Goal: Task Accomplishment & Management: Use online tool/utility

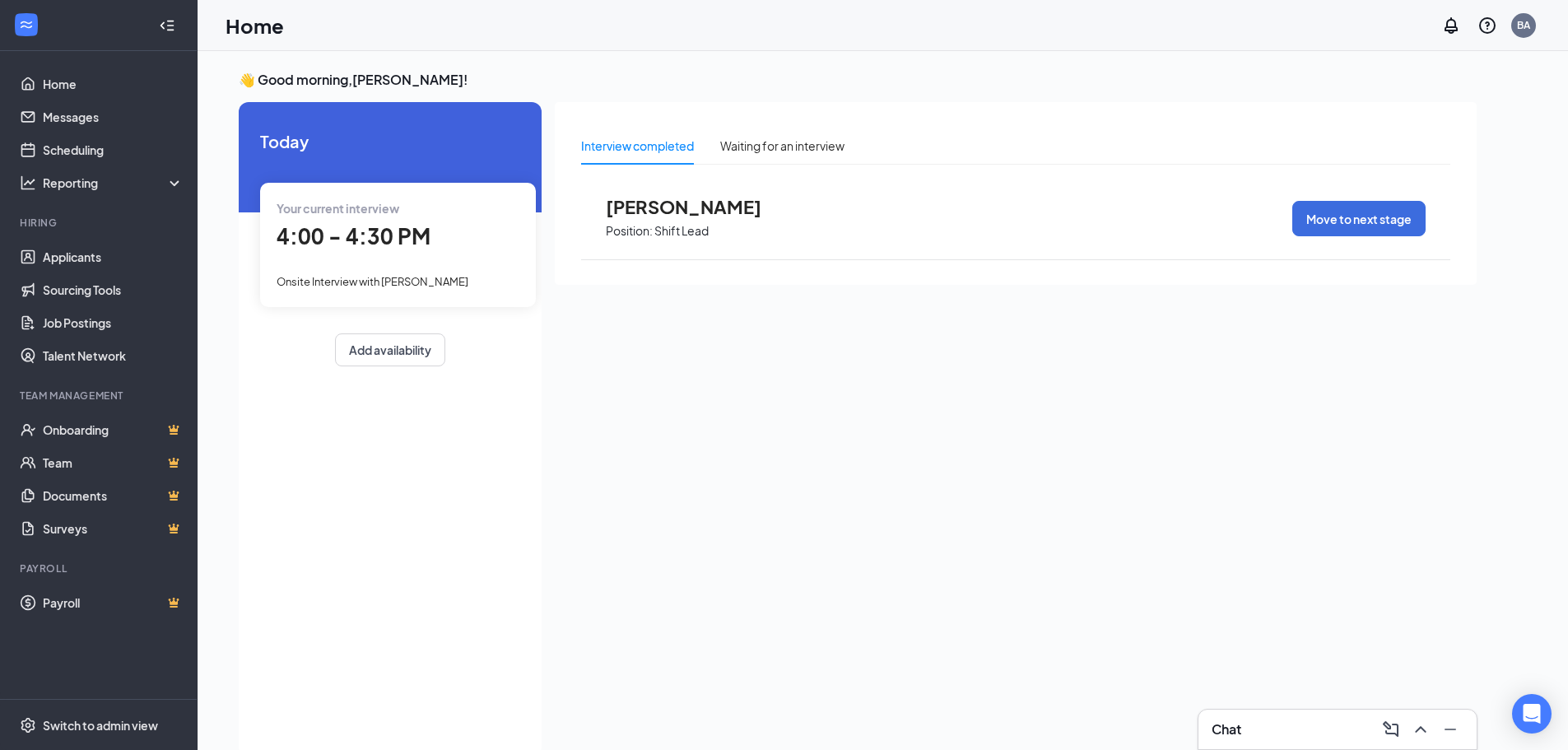
click at [383, 237] on span "4:00 - 4:30 PM" at bounding box center [354, 236] width 154 height 27
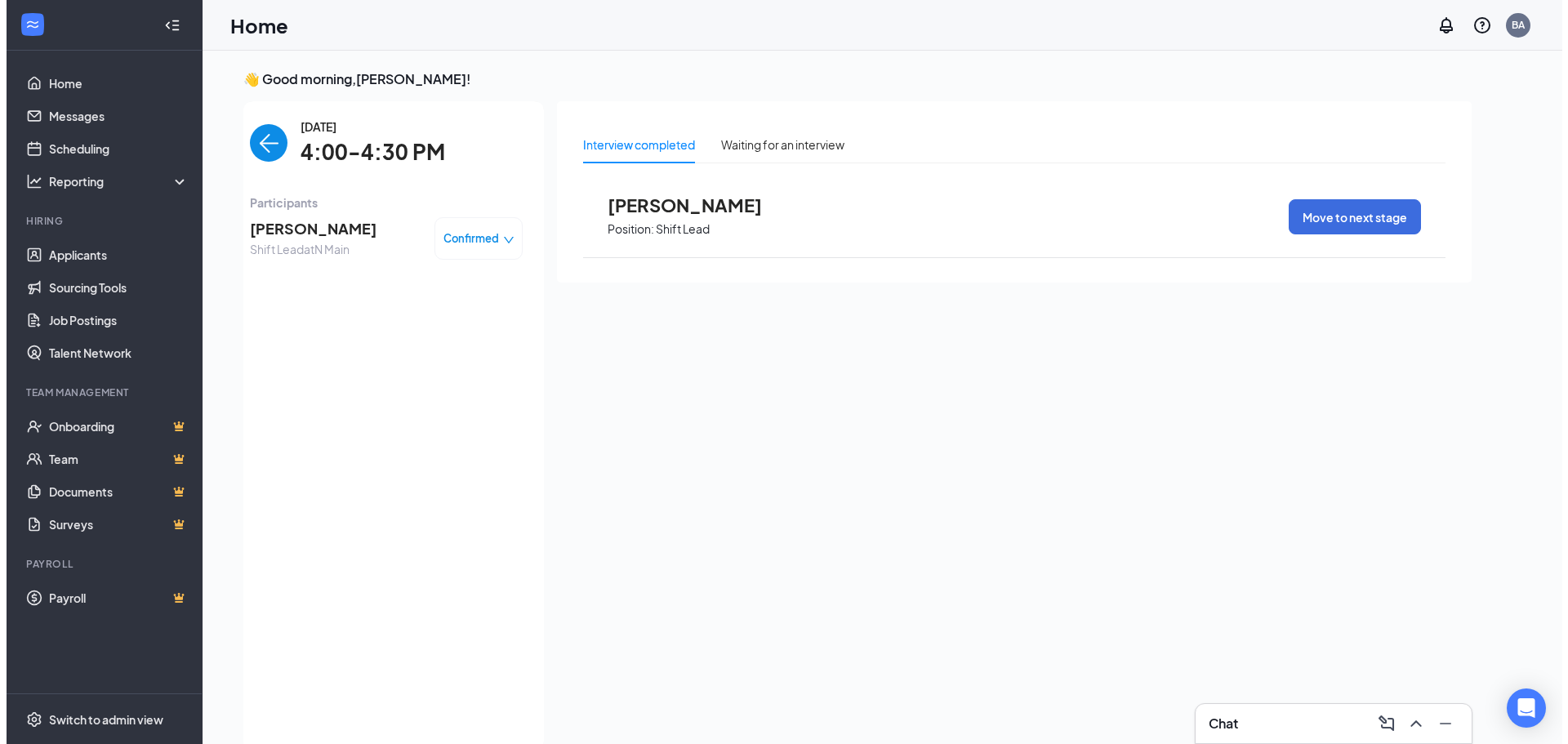
scroll to position [7, 0]
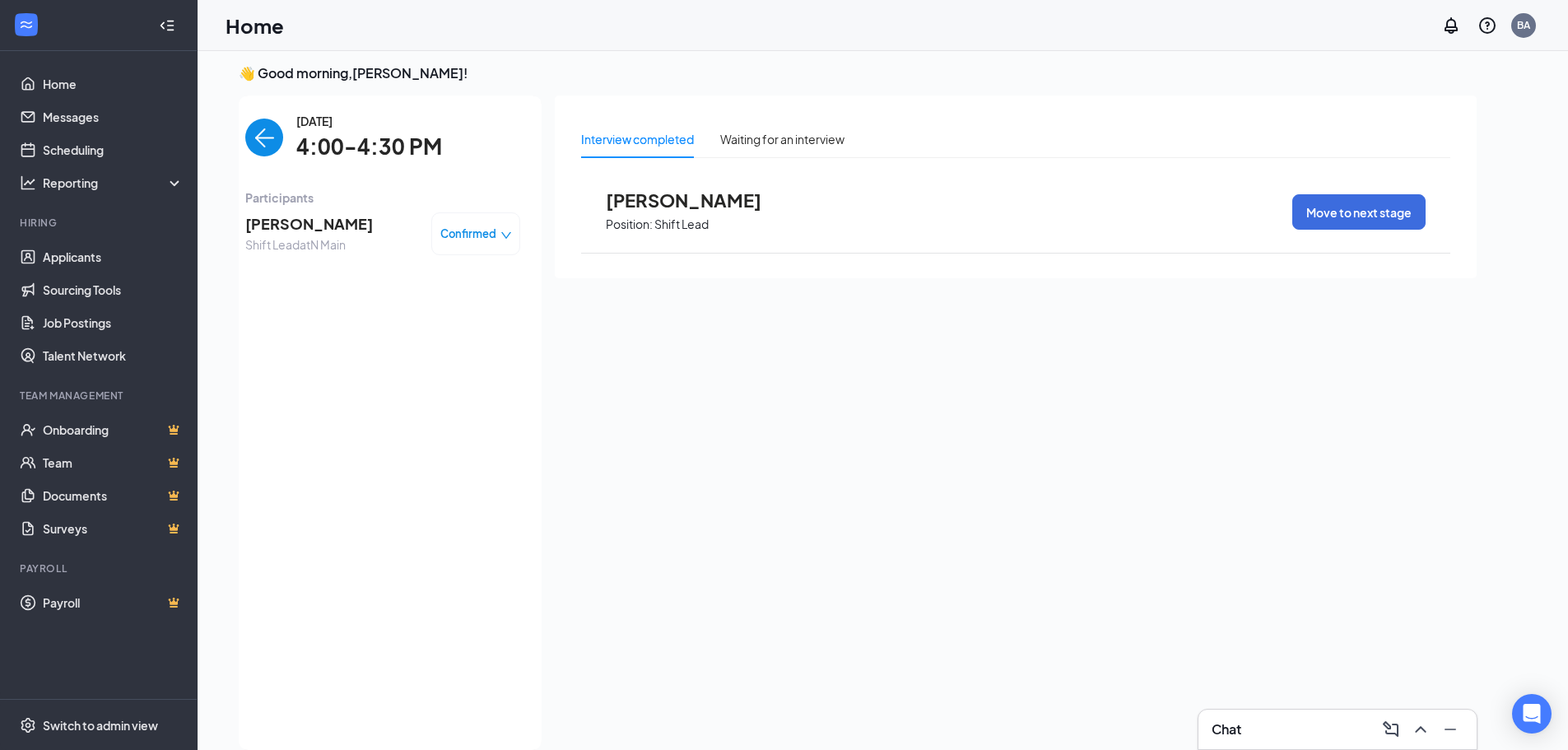
click at [303, 237] on span "Shift Lead at N Main" at bounding box center [309, 244] width 128 height 18
click at [303, 225] on span "[PERSON_NAME]" at bounding box center [309, 224] width 128 height 23
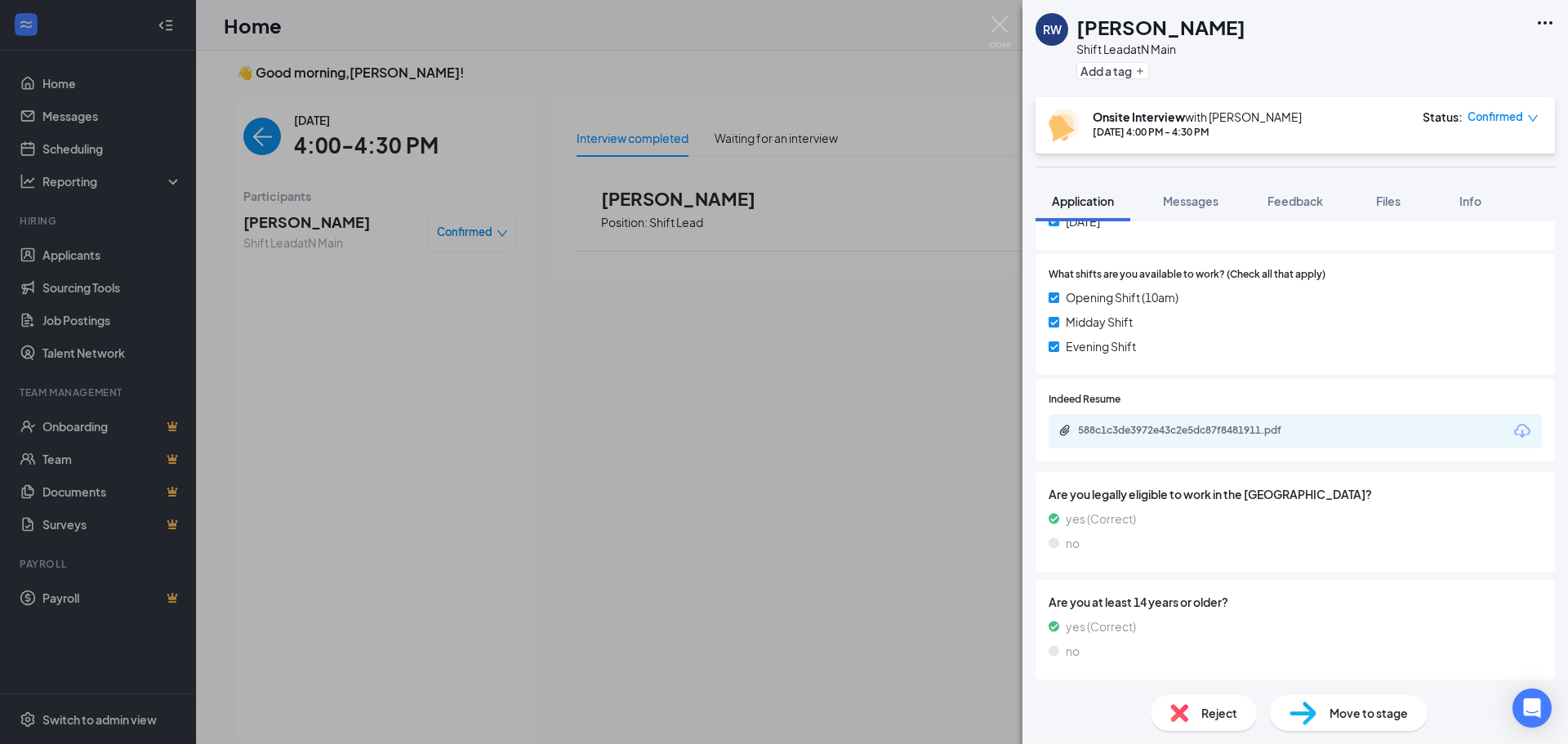
scroll to position [775, 0]
click at [1304, 423] on div "588c1c3de3972e43c2e5dc87f8481911.pdf" at bounding box center [1191, 428] width 229 height 13
click at [1531, 11] on div "RW Rickia Wilcox Shift Lead at N Main Add a tag" at bounding box center [1294, 48] width 545 height 97
click at [1553, 26] on icon "Ellipses" at bounding box center [1544, 22] width 20 height 20
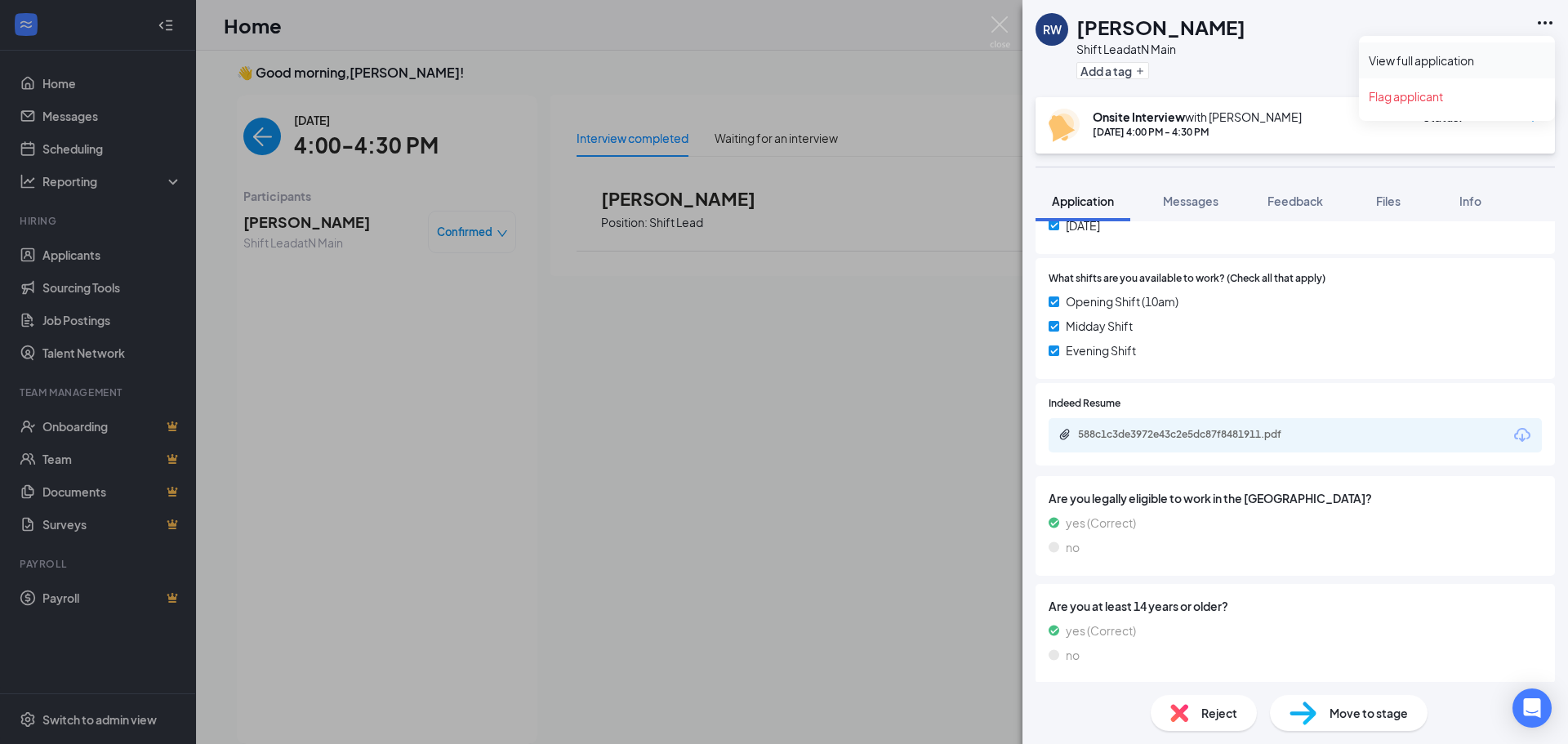
click at [1406, 65] on link "View full application" at bounding box center [1456, 60] width 176 height 16
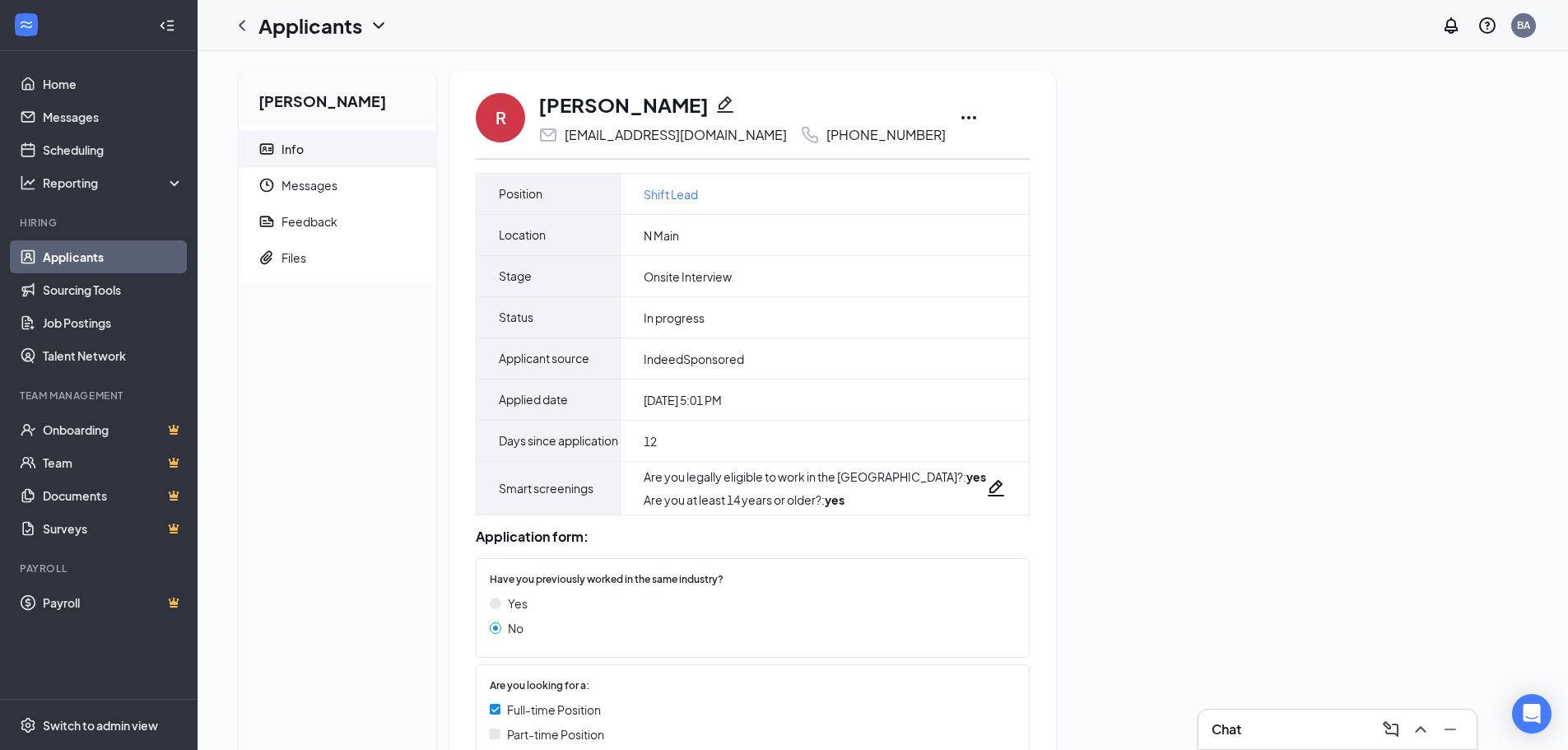
click at [959, 124] on icon "Ellipses" at bounding box center [969, 117] width 20 height 20
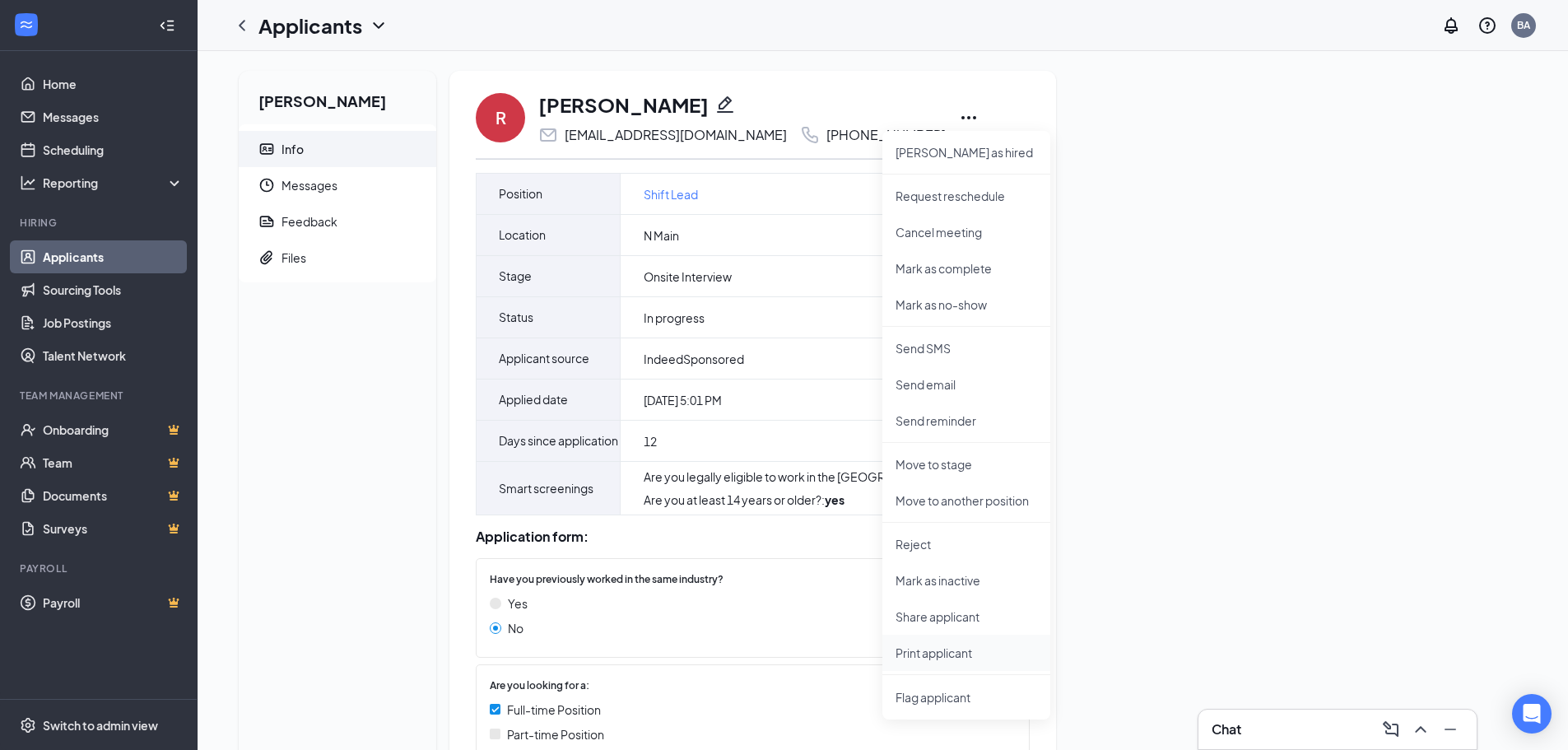
click at [933, 653] on p "Print applicant" at bounding box center [966, 652] width 141 height 16
